Goal: Information Seeking & Learning: Learn about a topic

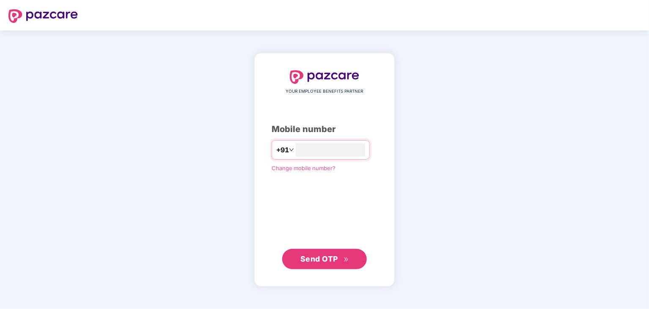
type input "*"
type input "**********"
click at [343, 264] on button "Send OTP" at bounding box center [324, 258] width 85 height 20
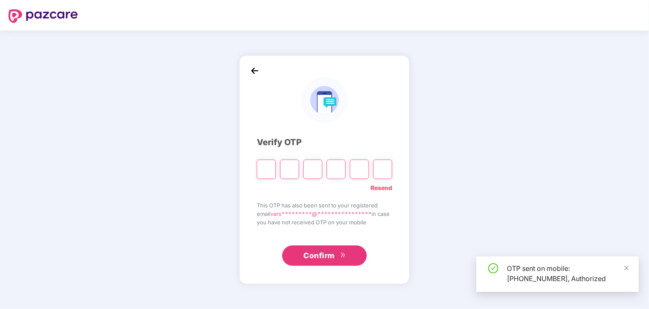
click at [264, 170] on input "Please enter verification code. Digit 1" at bounding box center [266, 169] width 19 height 19
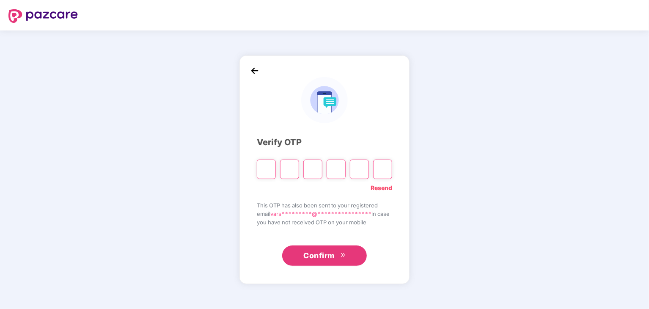
type input "*"
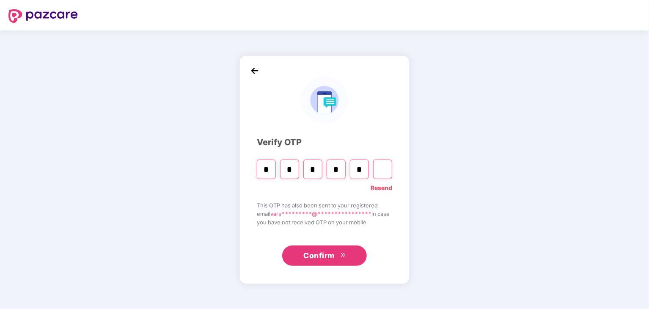
type input "*"
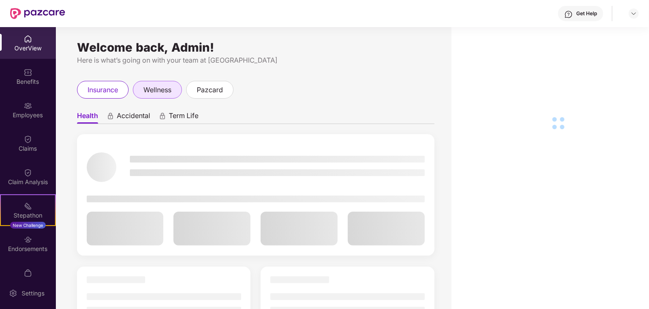
click at [164, 91] on span "wellness" at bounding box center [157, 90] width 28 height 11
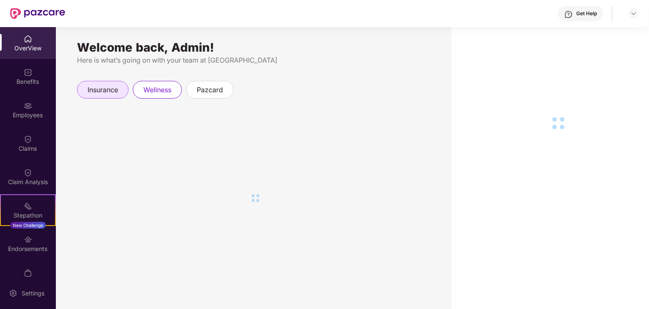
click at [118, 92] on span "insurance" at bounding box center [103, 90] width 30 height 11
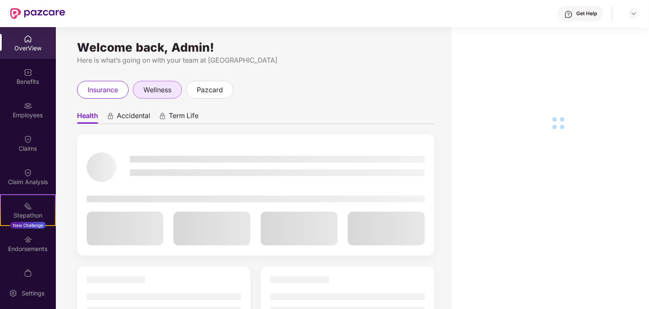
click at [157, 96] on div "wellness" at bounding box center [157, 90] width 49 height 18
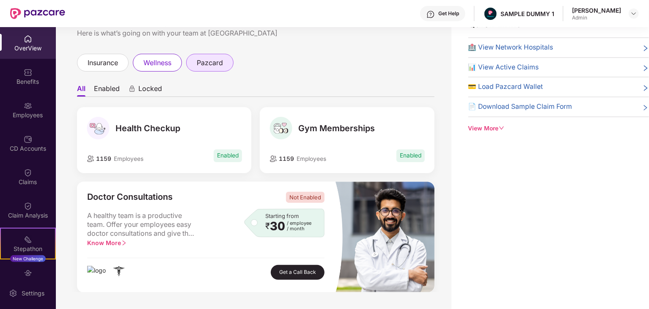
click at [223, 63] on span "pazcard" at bounding box center [210, 63] width 26 height 11
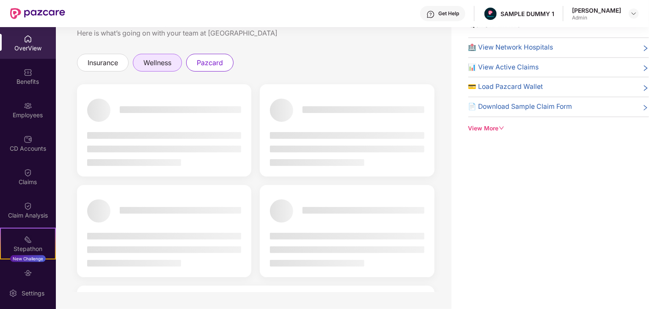
click at [164, 62] on span "wellness" at bounding box center [157, 63] width 28 height 11
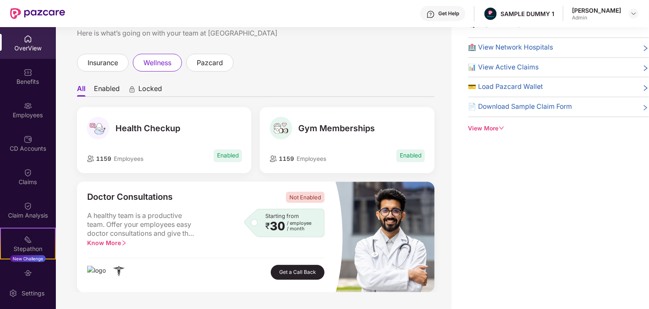
click at [91, 91] on ul "All Enabled Locked" at bounding box center [256, 88] width 358 height 17
click at [111, 90] on li "Enabled" at bounding box center [107, 90] width 26 height 12
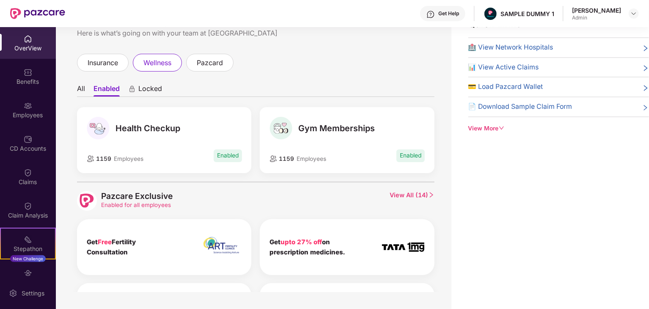
click at [84, 94] on li "All" at bounding box center [81, 90] width 8 height 12
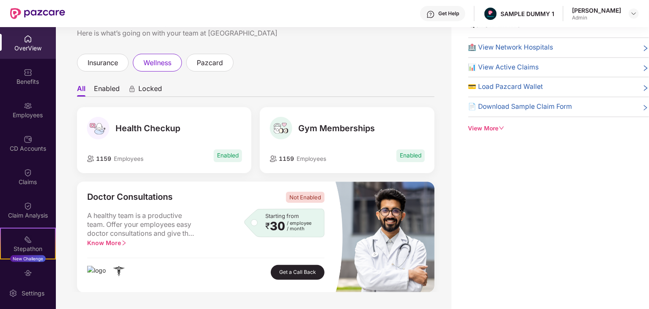
click at [118, 85] on li "Enabled" at bounding box center [107, 90] width 26 height 12
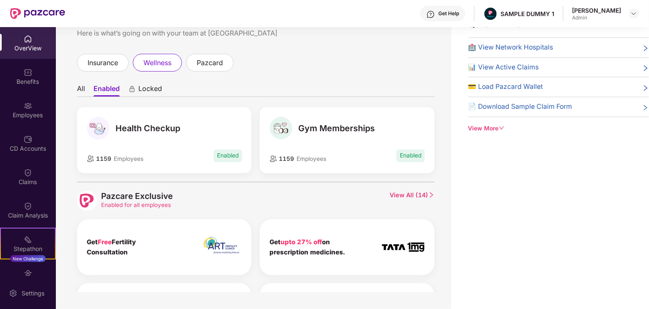
click at [148, 92] on span "Locked" at bounding box center [150, 90] width 24 height 12
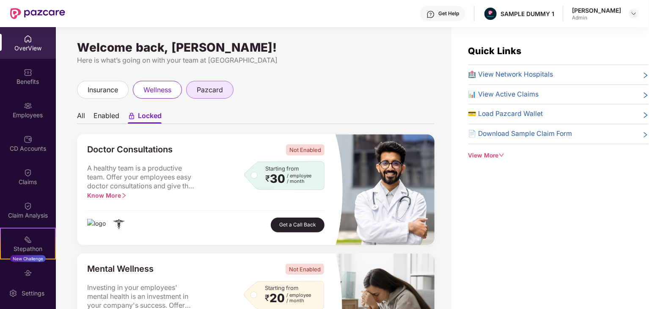
click at [209, 88] on span "pazcard" at bounding box center [210, 90] width 26 height 11
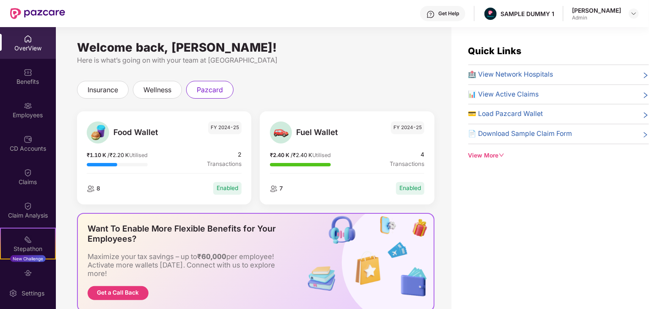
click at [235, 190] on div "Enabled" at bounding box center [227, 188] width 28 height 12
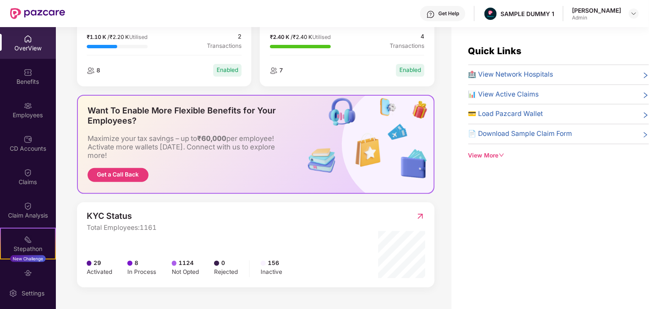
scroll to position [120, 0]
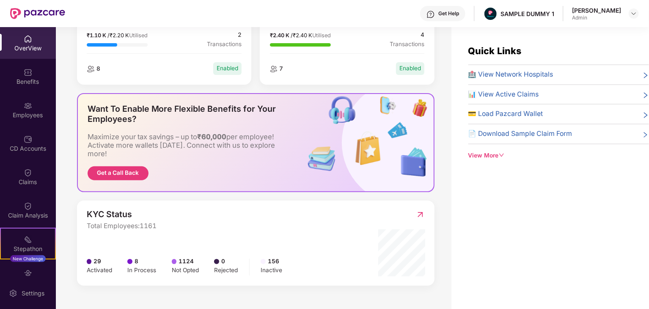
click at [138, 173] on button "Get a Call Back" at bounding box center [118, 173] width 61 height 14
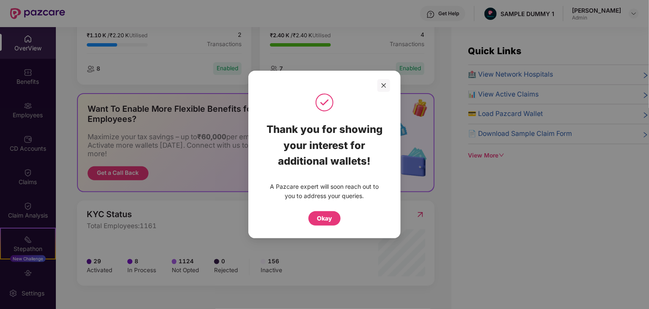
click at [327, 217] on div "Okay" at bounding box center [324, 218] width 15 height 9
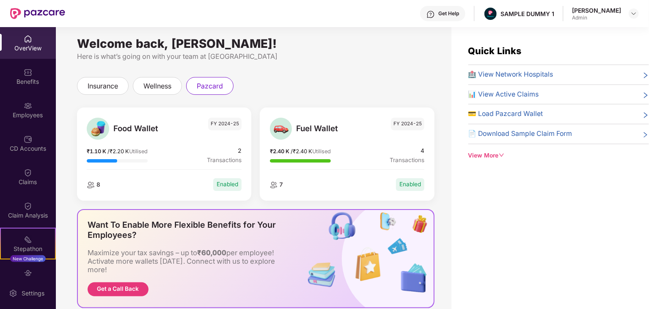
scroll to position [0, 0]
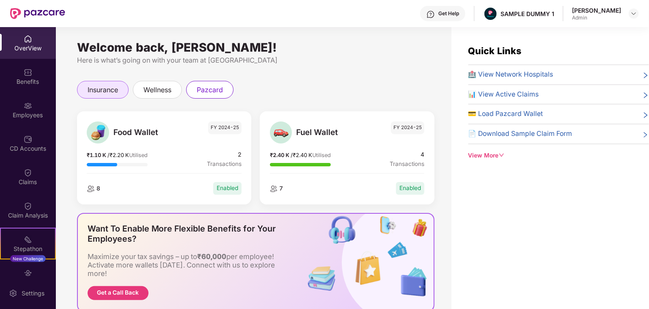
click at [108, 90] on span "insurance" at bounding box center [103, 90] width 30 height 11
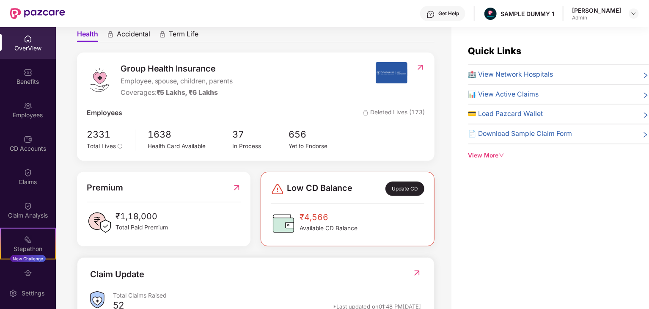
scroll to position [127, 0]
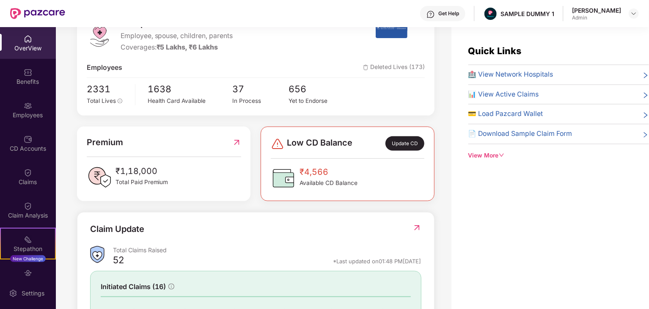
click at [238, 145] on img at bounding box center [236, 142] width 9 height 13
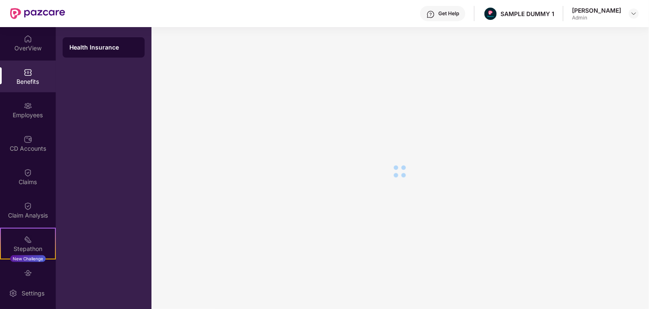
scroll to position [14, 0]
click at [104, 46] on div "Health Insurance" at bounding box center [103, 47] width 69 height 8
click at [32, 47] on div "OverView" at bounding box center [28, 48] width 56 height 8
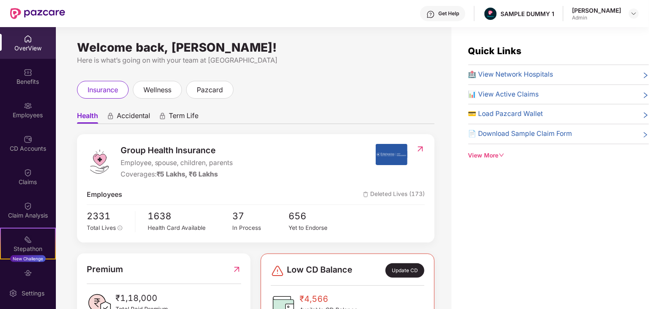
click at [642, 76] on icon "right" at bounding box center [645, 75] width 7 height 7
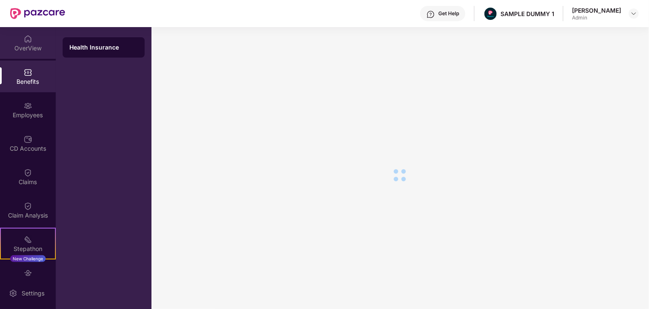
click at [25, 39] on img at bounding box center [28, 39] width 8 height 8
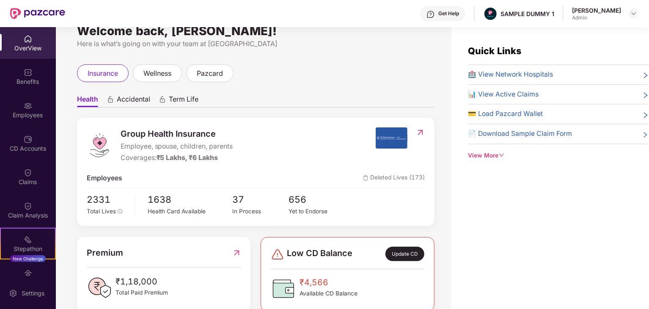
scroll to position [42, 0]
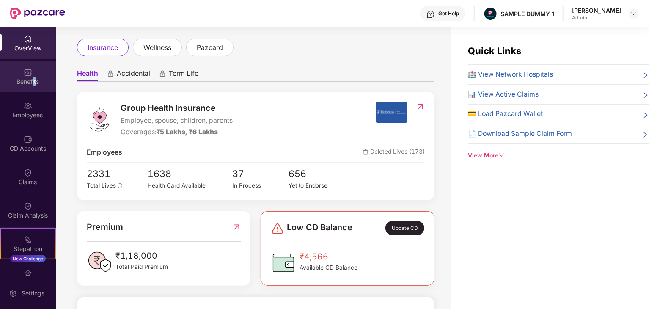
click at [34, 81] on div "Benefits" at bounding box center [28, 81] width 56 height 8
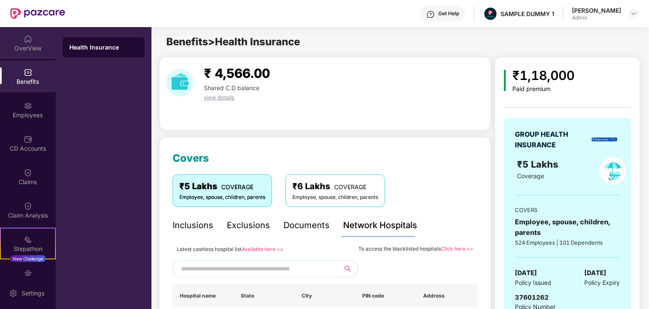
click at [27, 44] on div "OverView" at bounding box center [28, 48] width 56 height 8
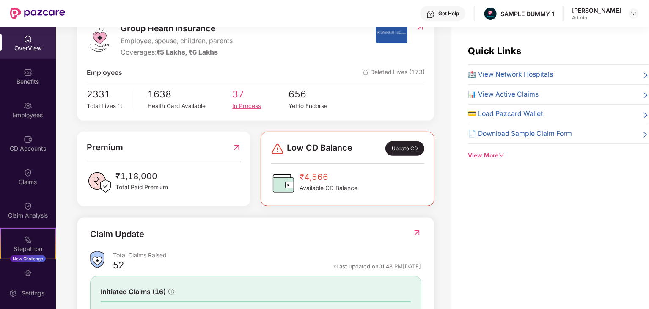
scroll to position [127, 0]
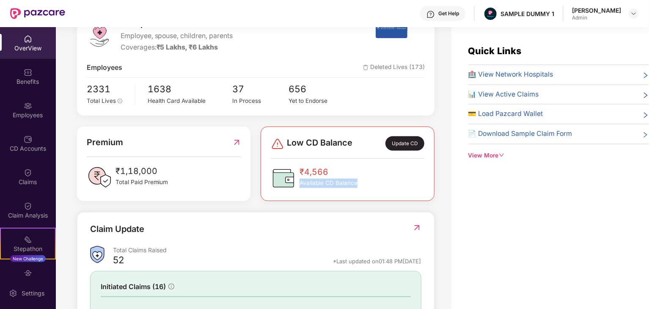
drag, startPoint x: 365, startPoint y: 182, endPoint x: 300, endPoint y: 189, distance: 65.5
click at [300, 189] on div "₹4,566 Available CD Balance" at bounding box center [348, 177] width 154 height 25
copy span "Available CD Balance"
click at [345, 203] on div "Group Health Insurance Employee, spouse, children, parents Coverages: ₹5 Lakhs,…" at bounding box center [256, 194] width 358 height 374
